Goal: Information Seeking & Learning: Learn about a topic

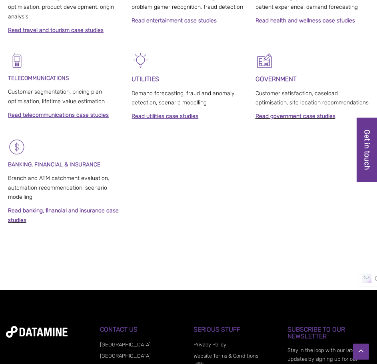
scroll to position [659, 0]
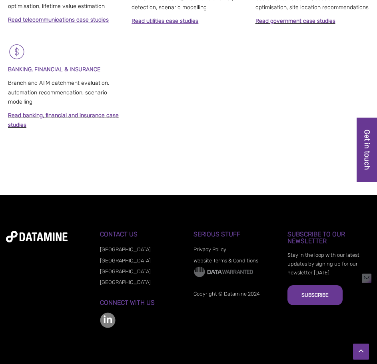
click at [109, 272] on link "[GEOGRAPHIC_DATA]" at bounding box center [125, 271] width 51 height 6
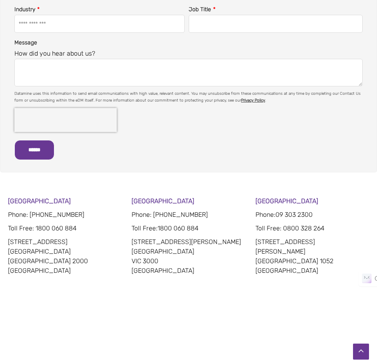
scroll to position [480, 0]
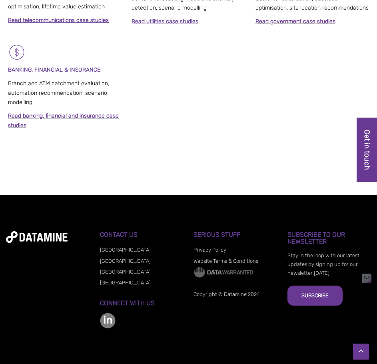
scroll to position [659, 0]
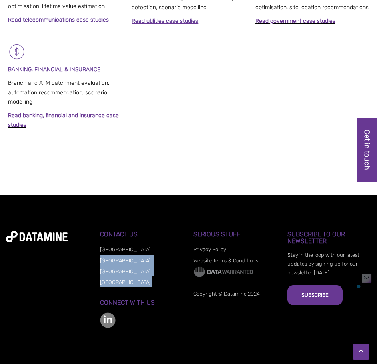
drag, startPoint x: 99, startPoint y: 259, endPoint x: 127, endPoint y: 281, distance: 35.6
click at [127, 281] on div "**********" at bounding box center [188, 279] width 365 height 97
copy ul "[GEOGRAPHIC_DATA] [GEOGRAPHIC_DATA] [GEOGRAPHIC_DATA]"
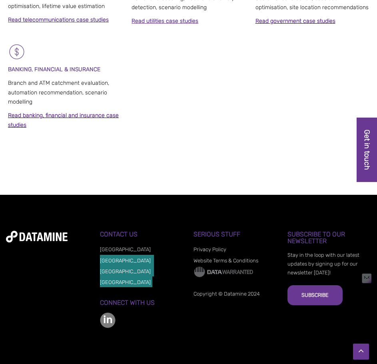
scroll to position [675, 0]
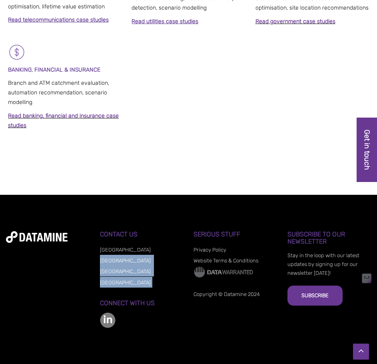
click at [117, 283] on link "[GEOGRAPHIC_DATA]" at bounding box center [125, 282] width 51 height 6
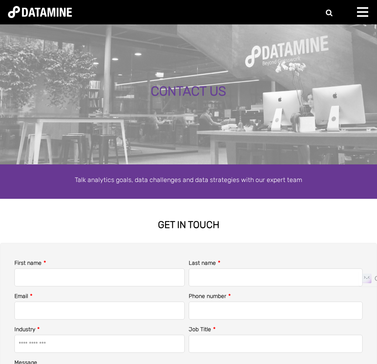
click at [365, 8] on span at bounding box center [362, 8] width 11 height 2
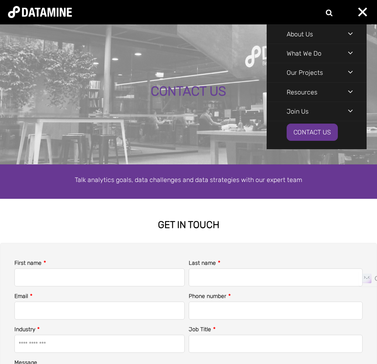
click at [348, 52] on div "Navigation Menu" at bounding box center [357, 53] width 19 height 18
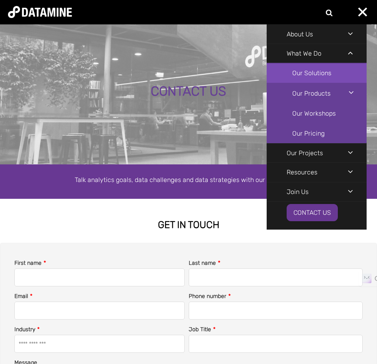
click at [322, 71] on link "Our Solutions" at bounding box center [317, 73] width 100 height 20
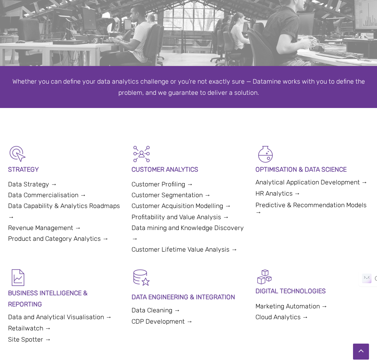
scroll to position [96, 0]
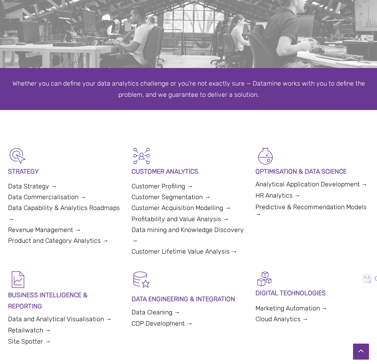
click at [282, 316] on link "Cloud Analytics →" at bounding box center [281, 319] width 53 height 8
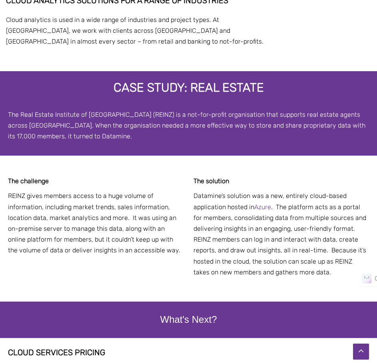
scroll to position [879, 0]
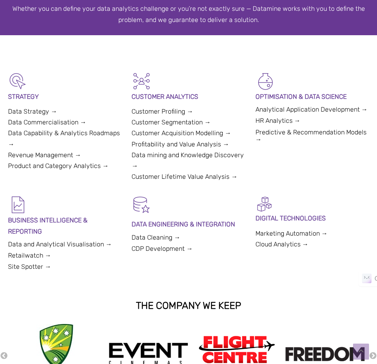
scroll to position [176, 0]
